Goal: Task Accomplishment & Management: Use online tool/utility

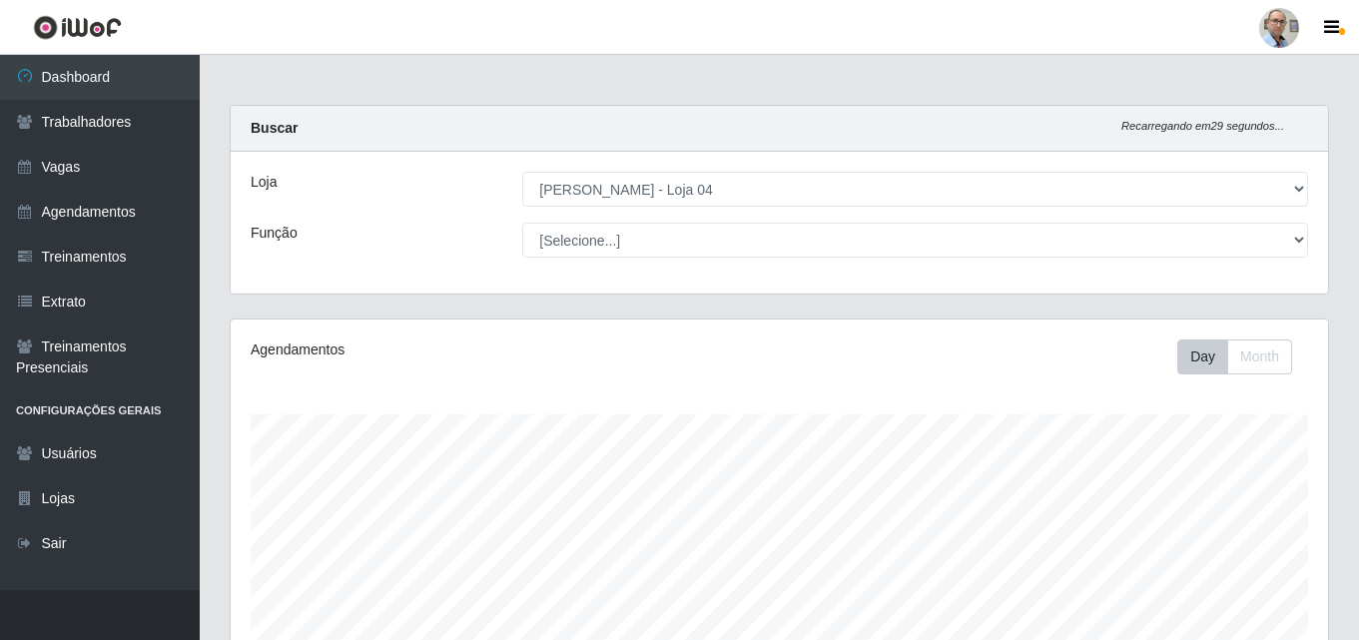
select select "251"
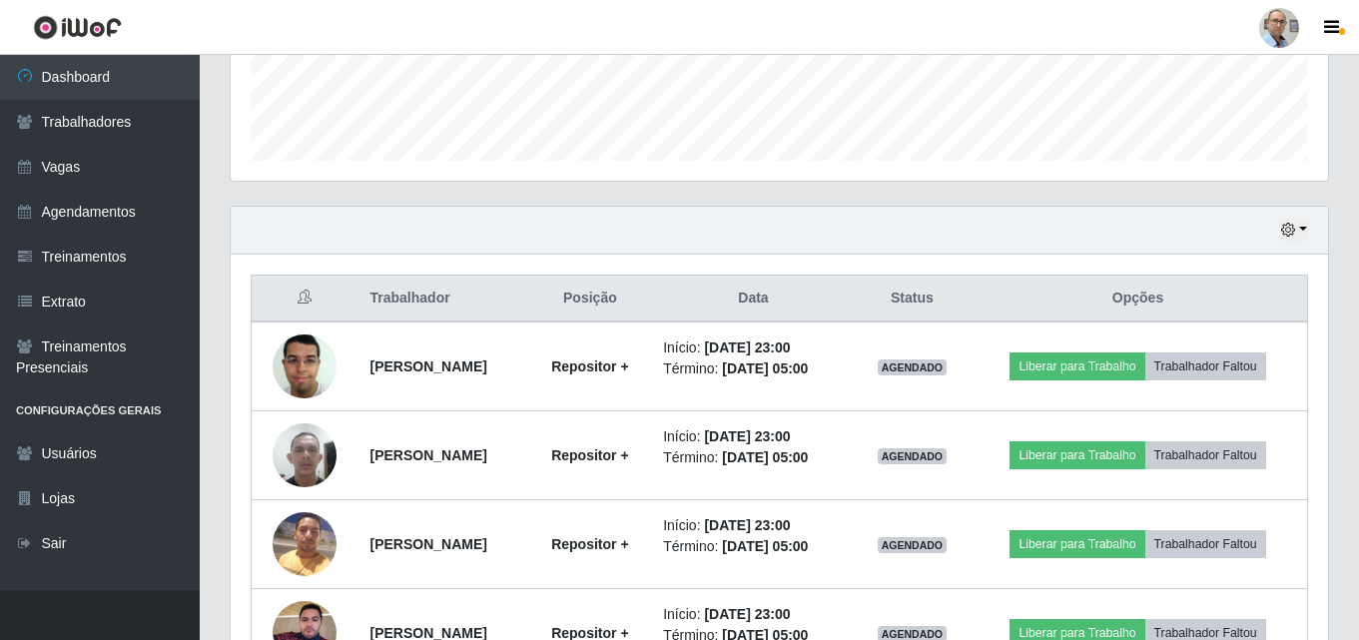
scroll to position [686, 0]
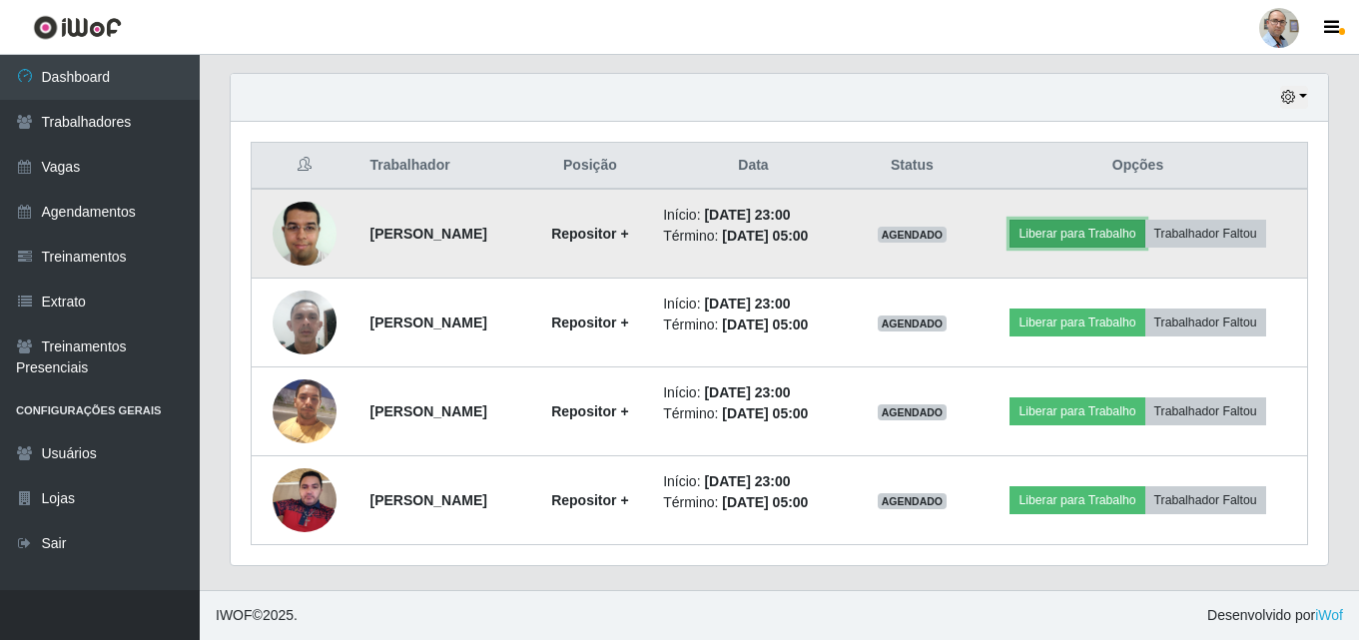
click at [1104, 236] on button "Liberar para Trabalho" at bounding box center [1076, 234] width 135 height 28
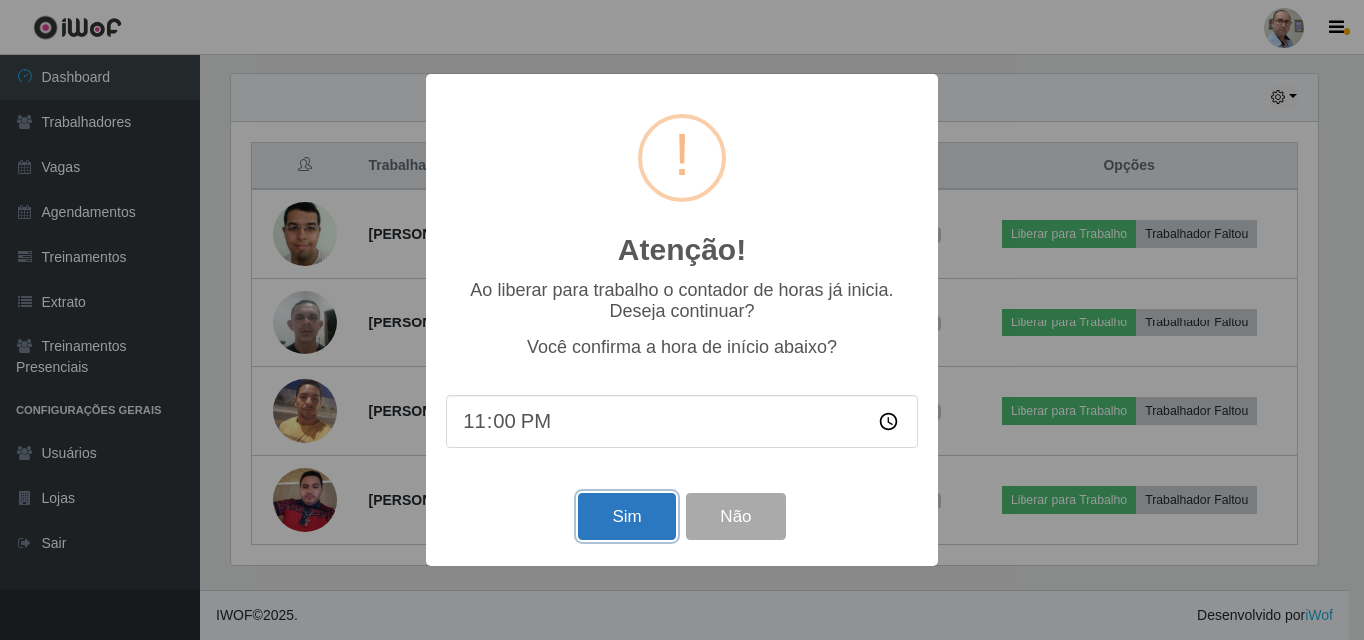
click at [616, 513] on button "Sim" at bounding box center [626, 516] width 97 height 47
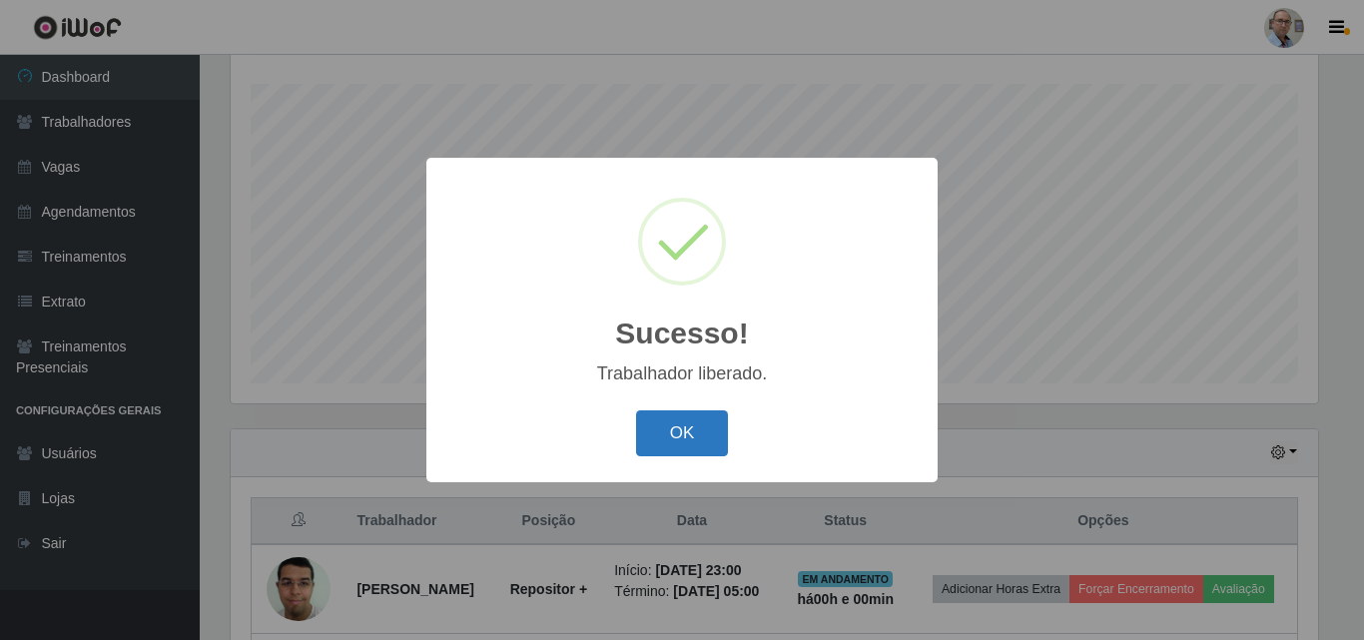
click at [678, 432] on button "OK" at bounding box center [682, 433] width 93 height 47
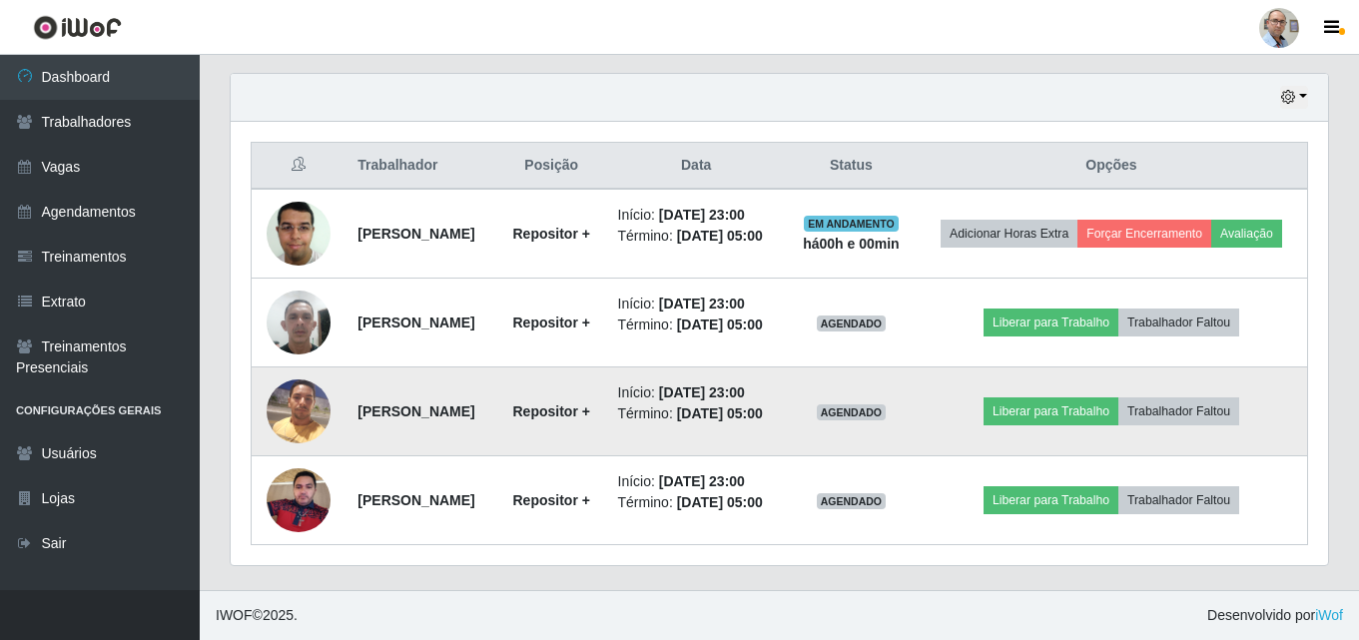
scroll to position [746, 0]
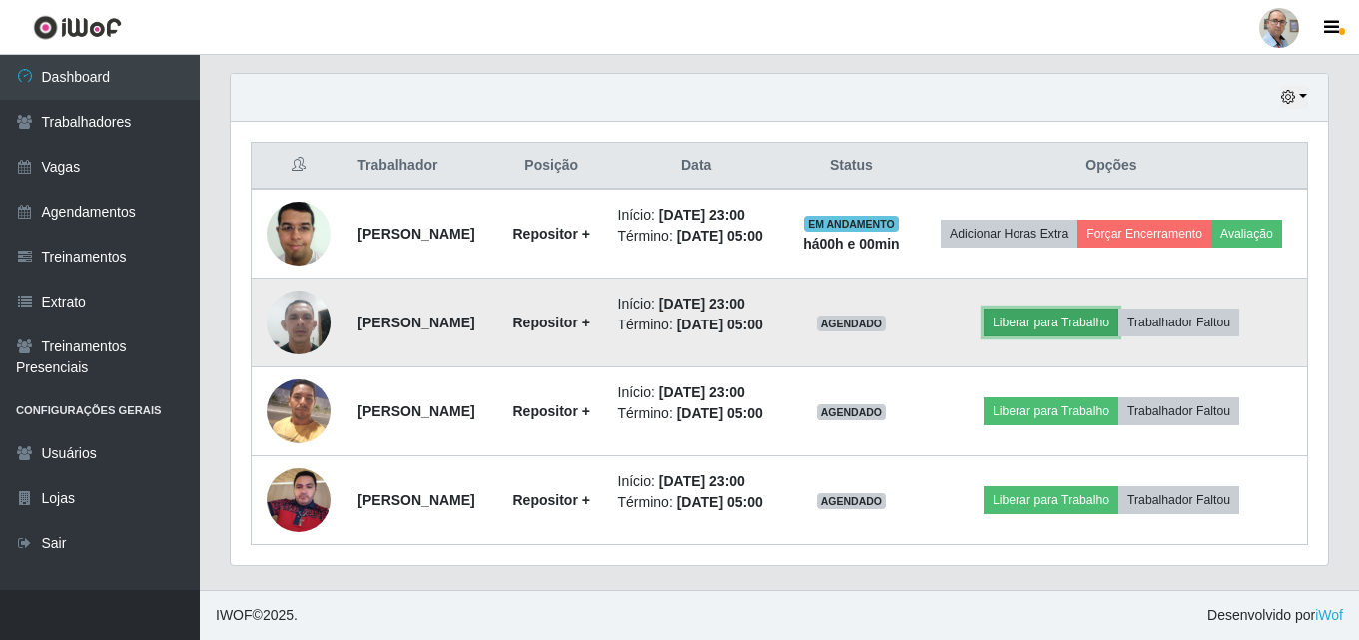
click at [1078, 309] on button "Liberar para Trabalho" at bounding box center [1051, 323] width 135 height 28
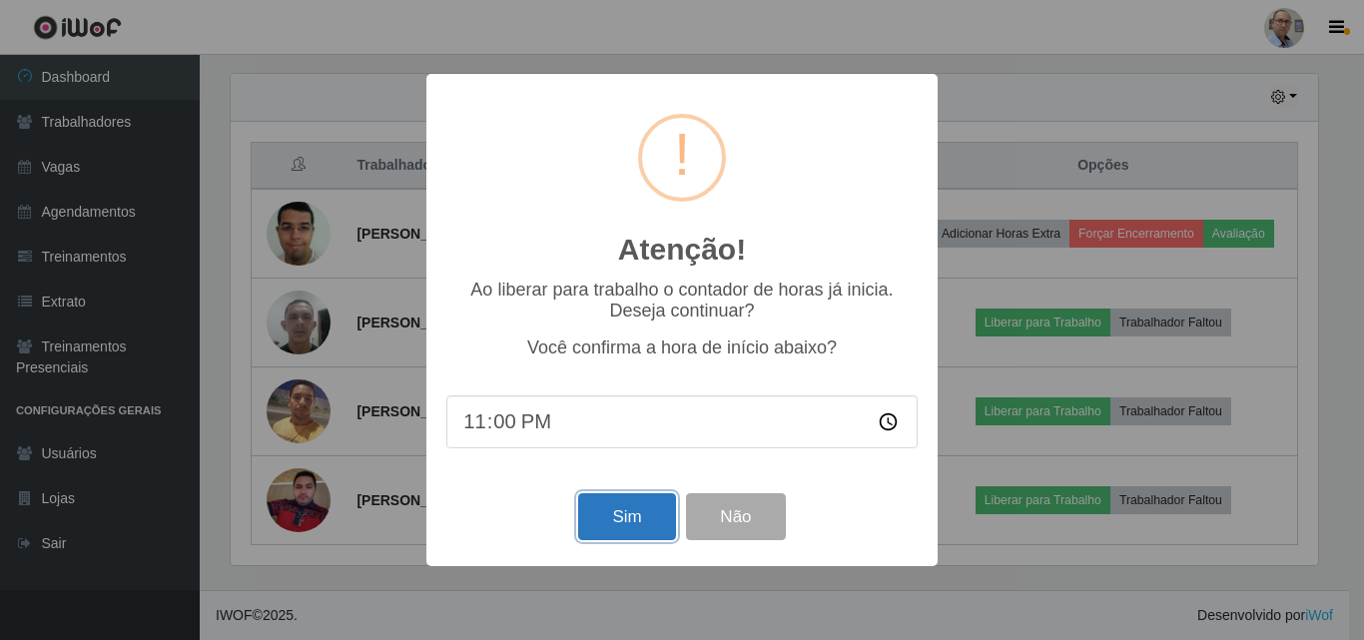
click at [614, 523] on button "Sim" at bounding box center [626, 516] width 97 height 47
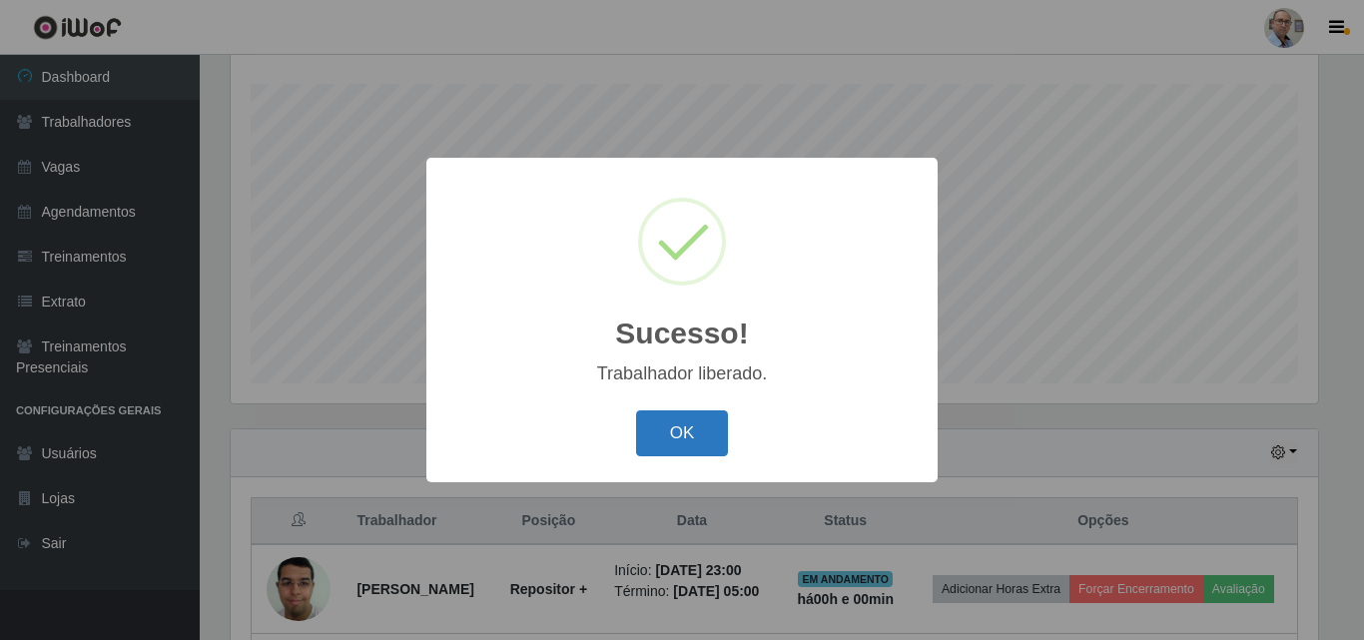
click at [653, 435] on button "OK" at bounding box center [682, 433] width 93 height 47
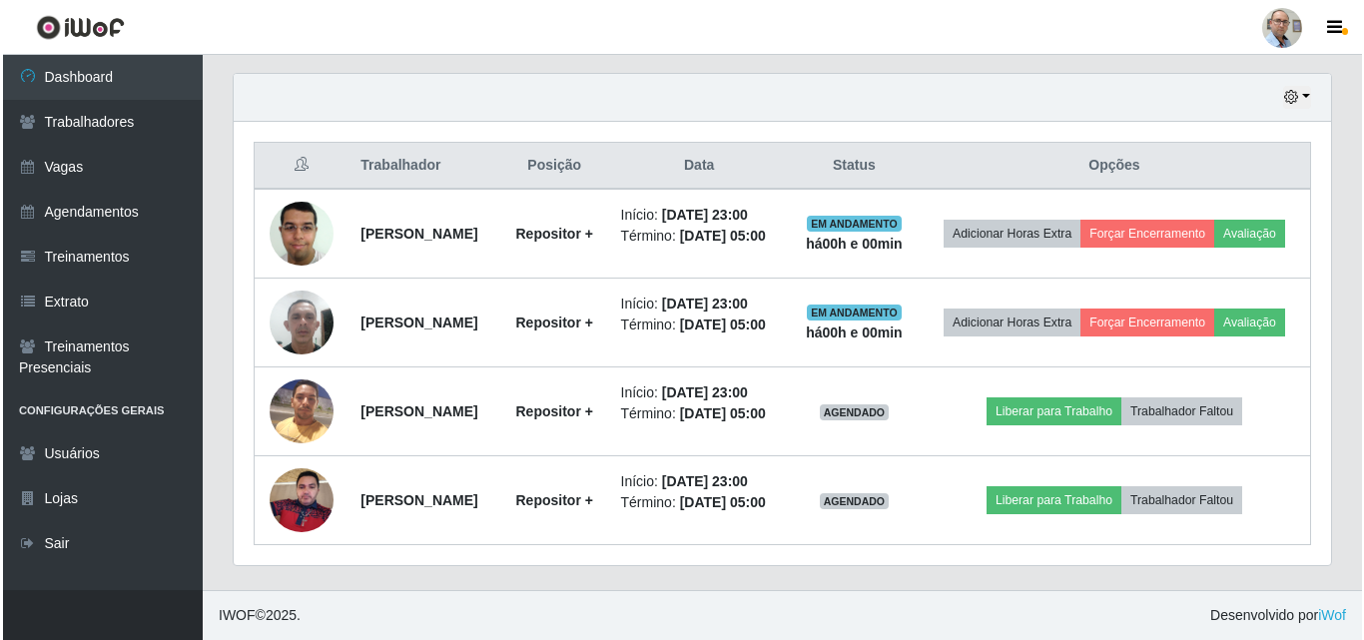
scroll to position [730, 0]
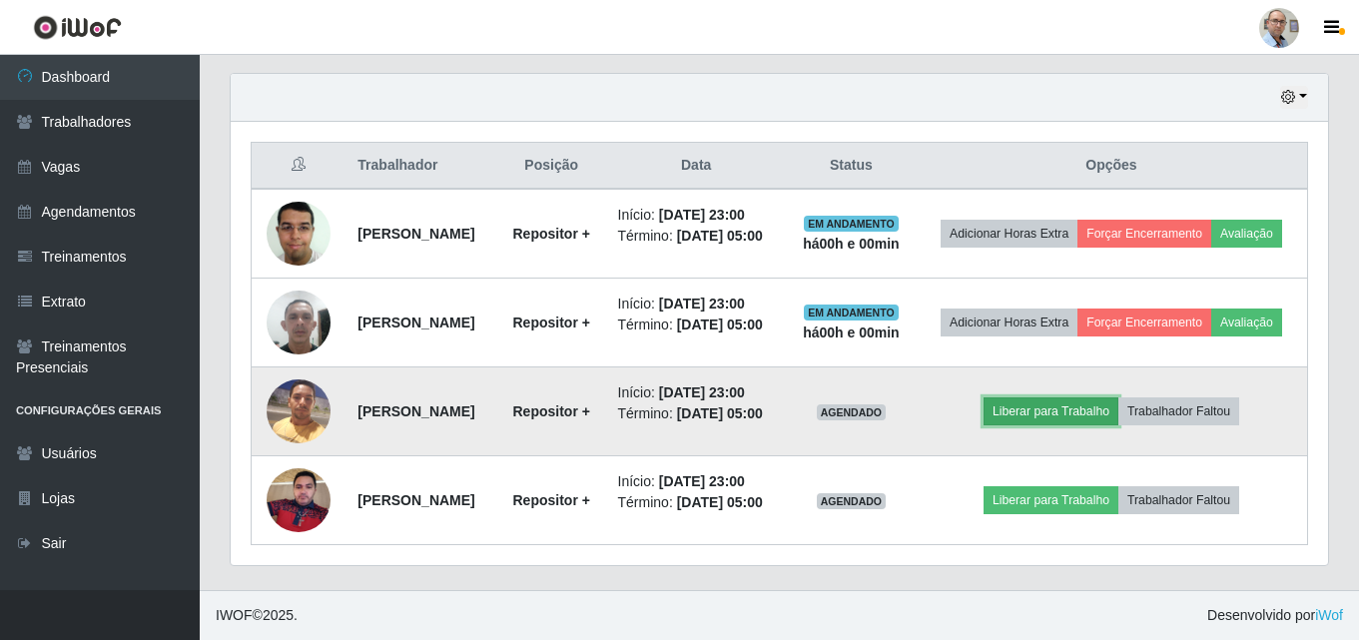
click at [1063, 398] on button "Liberar para Trabalho" at bounding box center [1051, 411] width 135 height 28
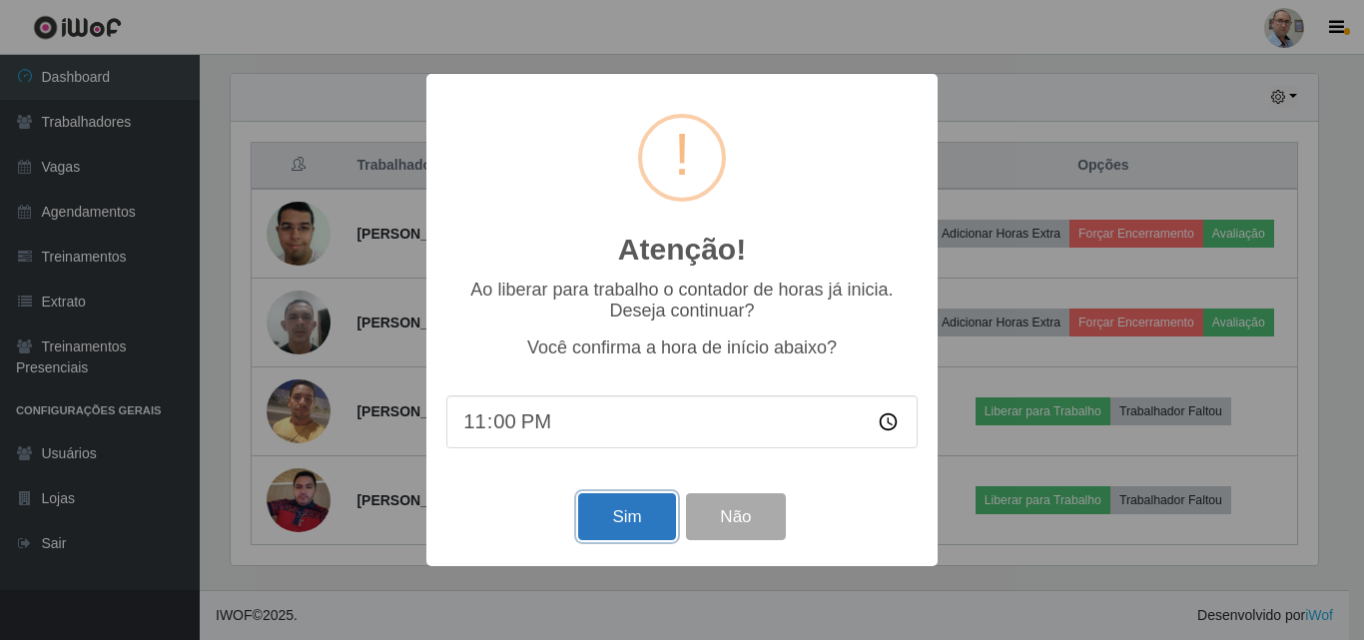
click at [617, 515] on button "Sim" at bounding box center [626, 516] width 97 height 47
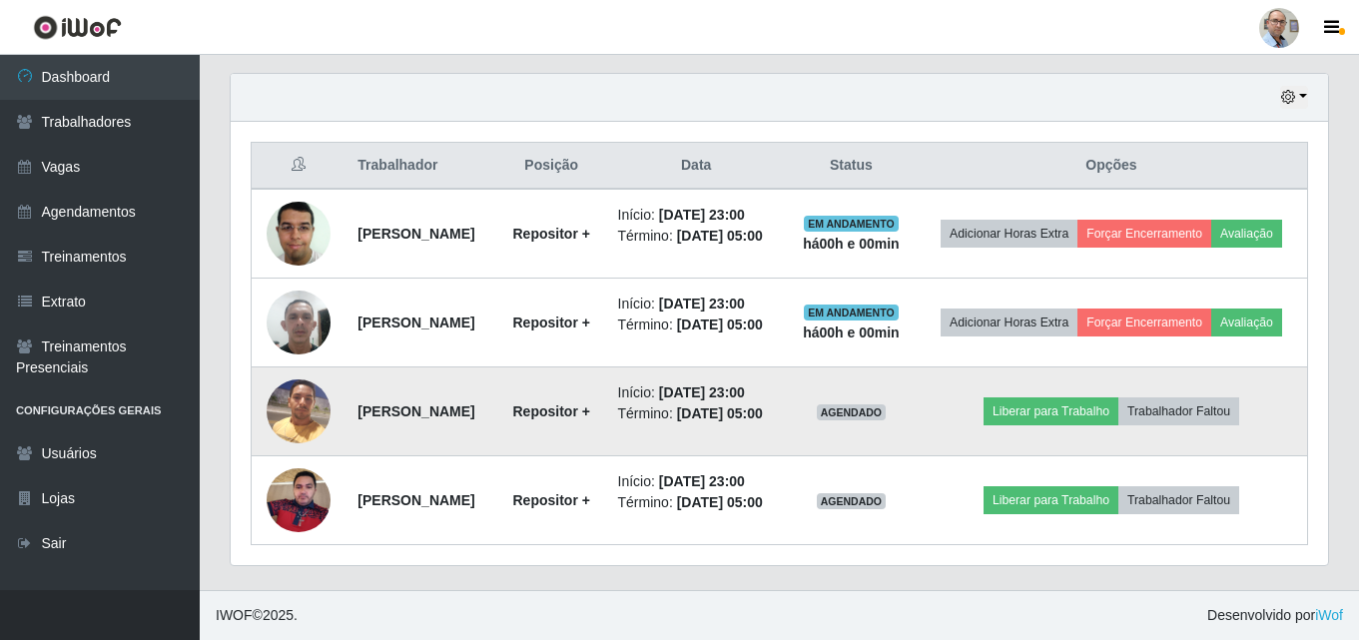
scroll to position [0, 0]
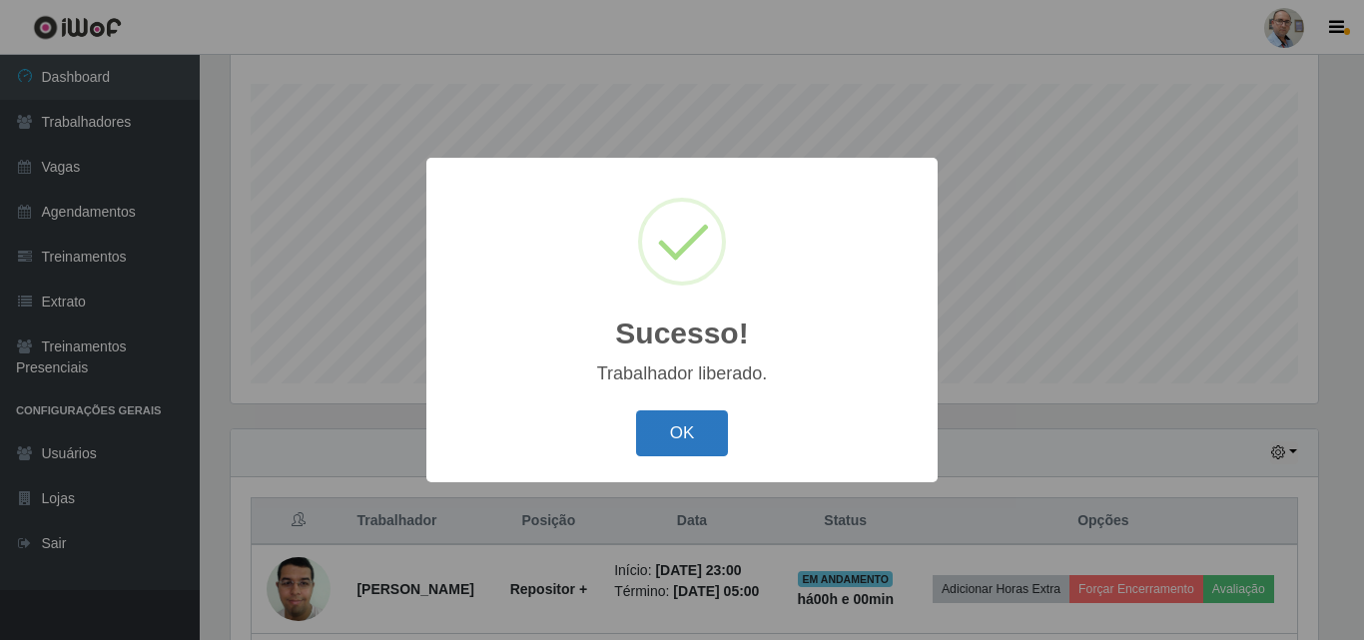
click at [695, 443] on button "OK" at bounding box center [682, 433] width 93 height 47
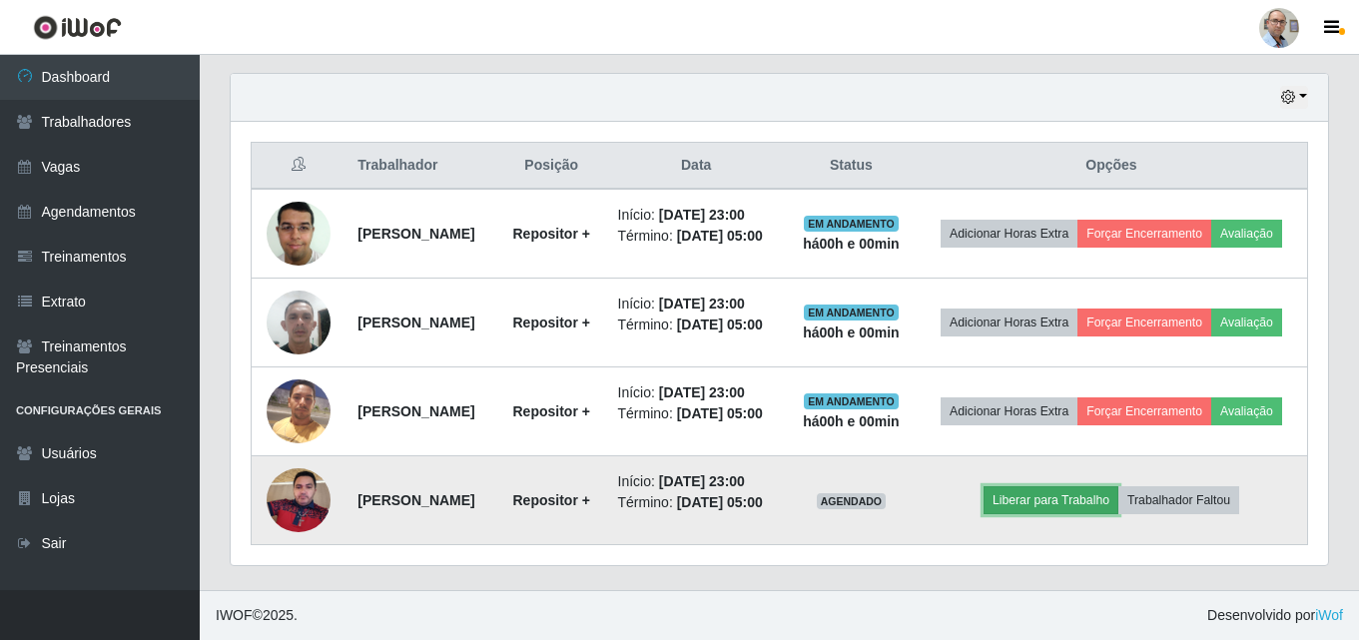
click at [1063, 496] on button "Liberar para Trabalho" at bounding box center [1051, 500] width 135 height 28
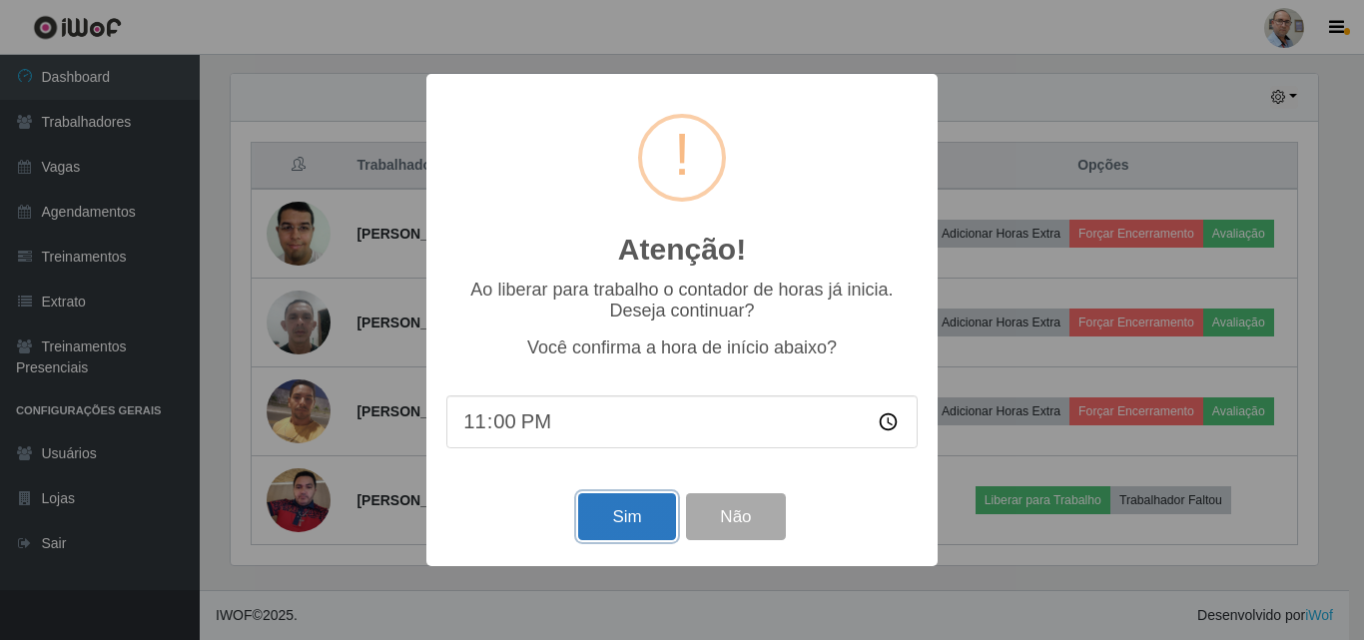
click at [629, 511] on button "Sim" at bounding box center [626, 516] width 97 height 47
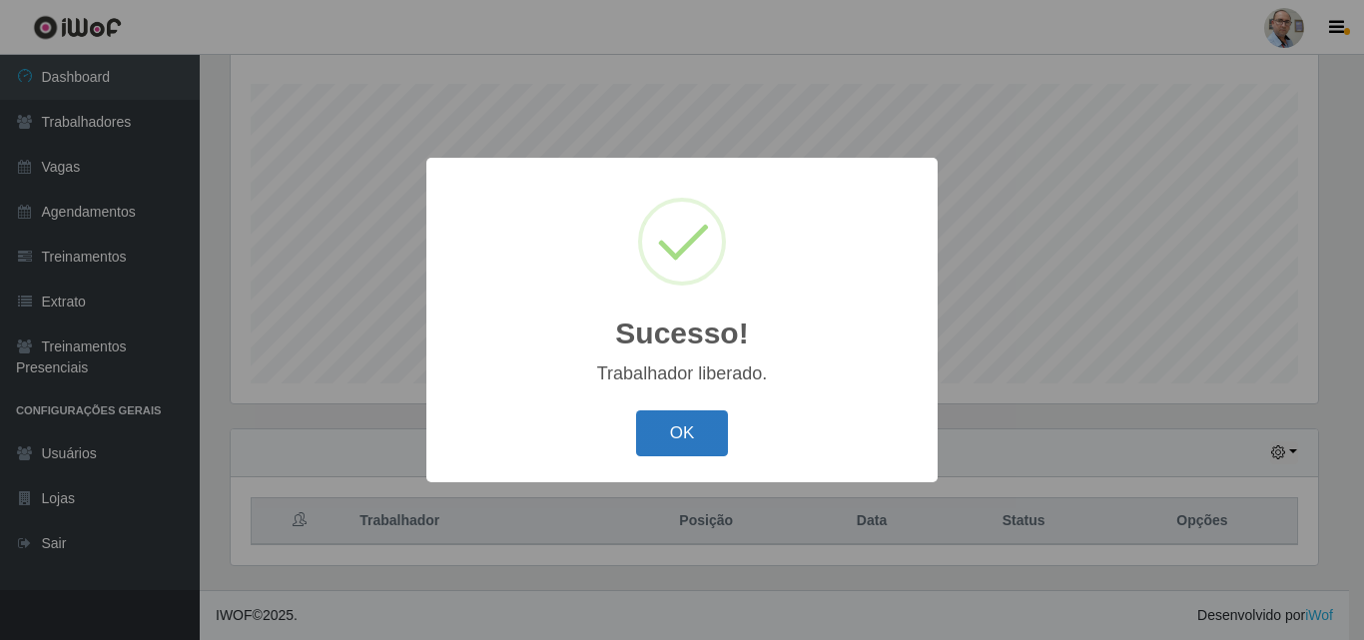
click at [675, 421] on button "OK" at bounding box center [682, 433] width 93 height 47
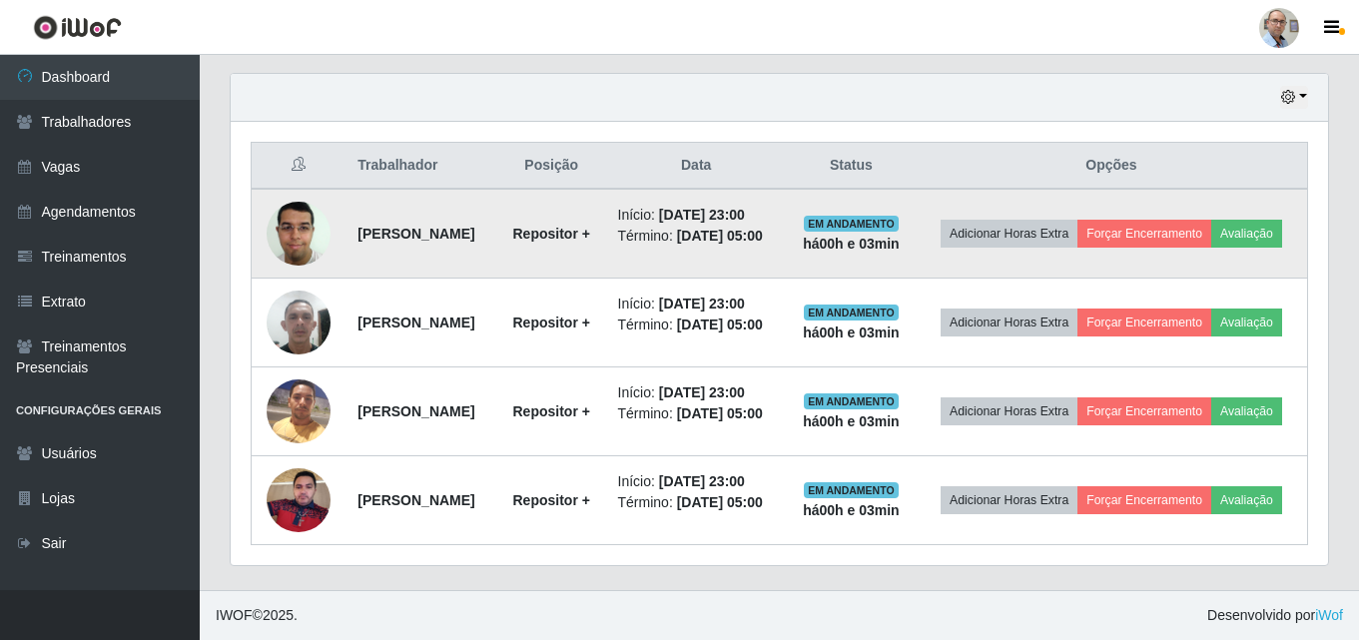
scroll to position [446, 0]
